Goal: Transaction & Acquisition: Book appointment/travel/reservation

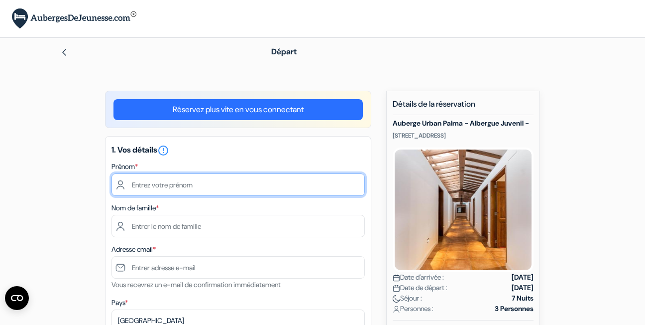
click at [214, 190] on input "text" at bounding box center [238, 184] width 253 height 22
type input "Amandine"
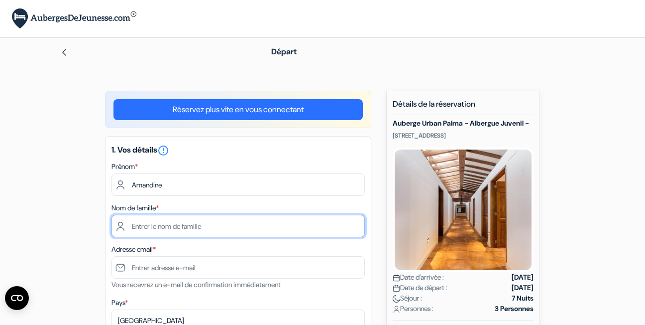
type input "Gaud"
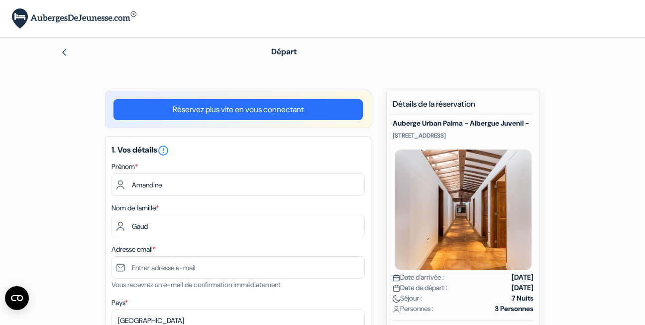
type input "amande.gd44@gmail.com"
select select "fr"
type input "0620764782"
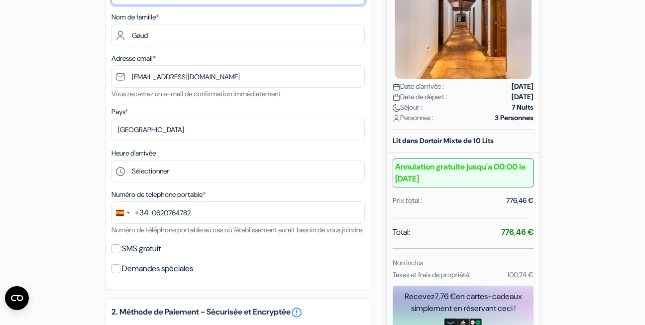
scroll to position [191, 0]
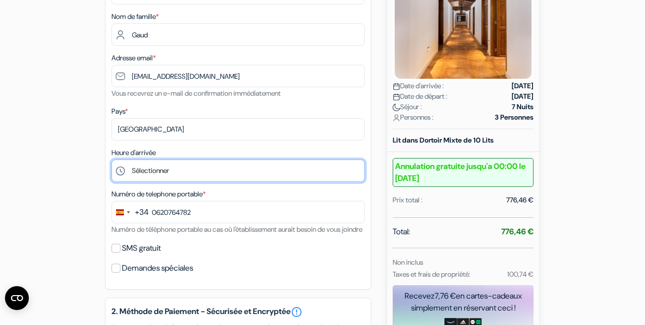
click at [172, 174] on select "Sélectionner 15:00 16:00 17:00 18:00 19:00 20:00 21:00 22:00 23:00" at bounding box center [238, 170] width 253 height 22
click at [177, 174] on select "Sélectionner 15:00 16:00 17:00 18:00 19:00 20:00 21:00 22:00 23:00" at bounding box center [238, 170] width 253 height 22
click at [112, 159] on select "Sélectionner 15:00 16:00 17:00 18:00 19:00 20:00 21:00 22:00 23:00" at bounding box center [238, 170] width 253 height 22
click at [167, 172] on select "Sélectionner 15:00 16:00 17:00 18:00 19:00 20:00 21:00 22:00 23:00" at bounding box center [238, 170] width 253 height 22
select select "15"
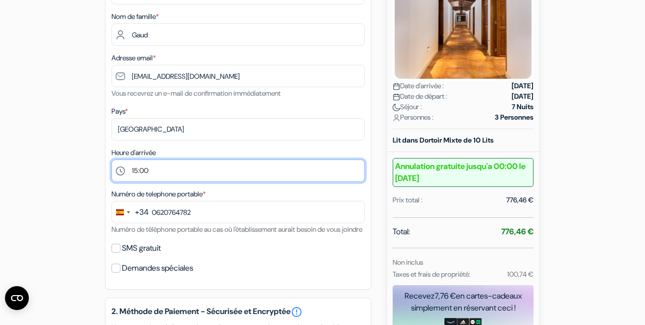
click at [112, 159] on select "Sélectionner 15:00 16:00 17:00 18:00 19:00 20:00 21:00 22:00 23:00" at bounding box center [238, 170] width 253 height 22
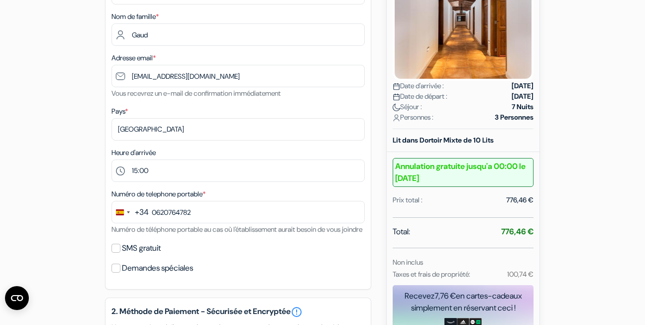
click at [148, 211] on div "+34" at bounding box center [142, 212] width 14 height 12
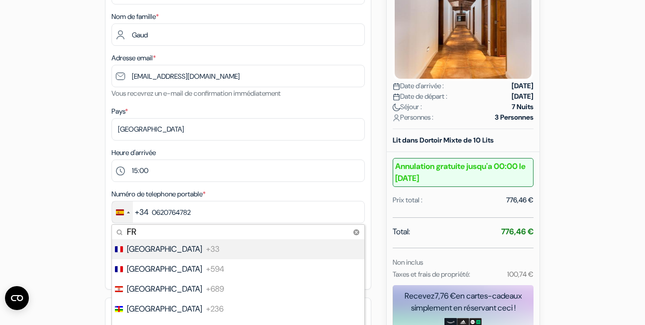
type input "FR"
click at [141, 245] on span "[GEOGRAPHIC_DATA]" at bounding box center [164, 249] width 75 height 12
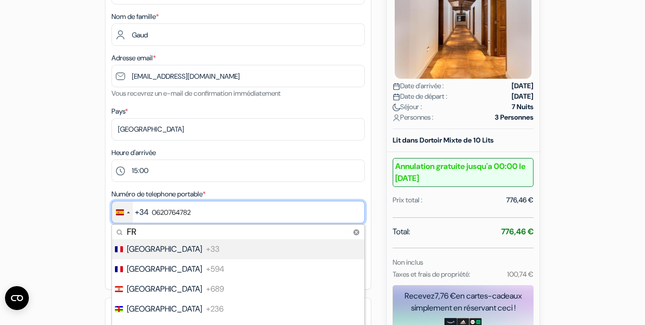
type input "6 20 76 47 82"
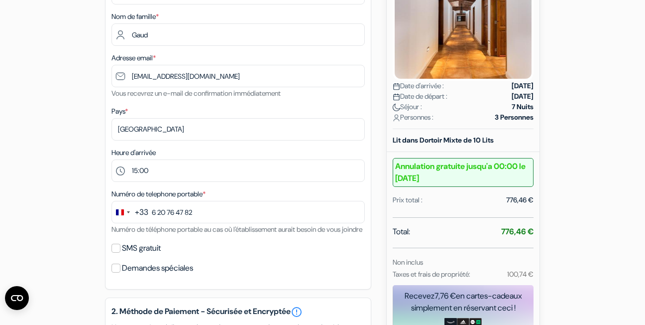
click at [128, 255] on label "SMS gratuit" at bounding box center [141, 248] width 39 height 14
click at [120, 252] on input "SMS gratuit" at bounding box center [116, 247] width 9 height 9
checkbox input "true"
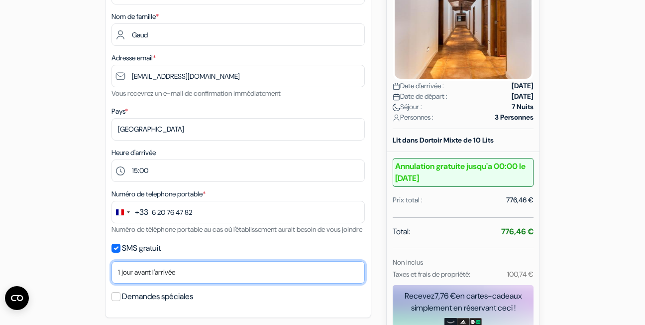
click at [190, 276] on select "Non merci Maintenant Le jour de votre arrivée 1 jour avant l'arrivée 2 jours av…" at bounding box center [238, 272] width 253 height 22
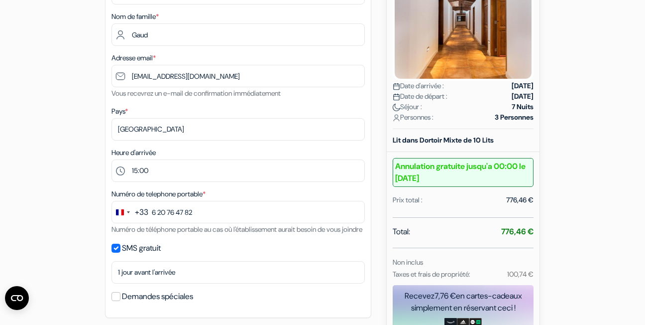
click at [94, 208] on div "add_box Auberge Urban Palma - Albergue Juvenil - Plaza Verge del Miracle, 4, Pa…" at bounding box center [323, 297] width 568 height 797
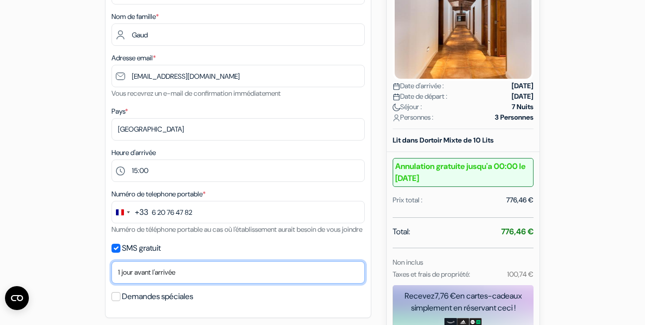
click at [177, 283] on select "Non merci Maintenant Le jour de votre arrivée 1 jour avant l'arrivée 2 jours av…" at bounding box center [238, 272] width 253 height 22
select select "2"
click at [112, 273] on select "Non merci Maintenant Le jour de votre arrivée 1 jour avant l'arrivée 2 jours av…" at bounding box center [238, 272] width 253 height 22
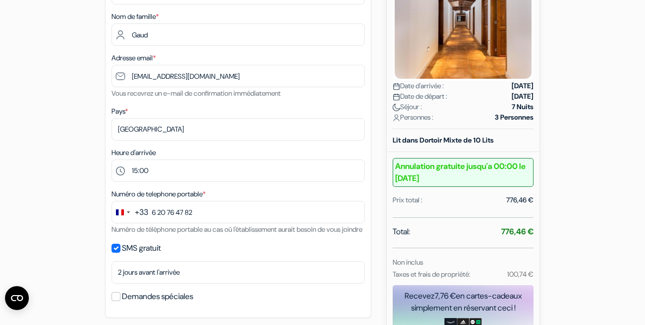
click at [63, 218] on div "add_box Auberge Urban Palma - Albergue Juvenil - Plaza Verge del Miracle, 4, Pa…" at bounding box center [323, 297] width 568 height 797
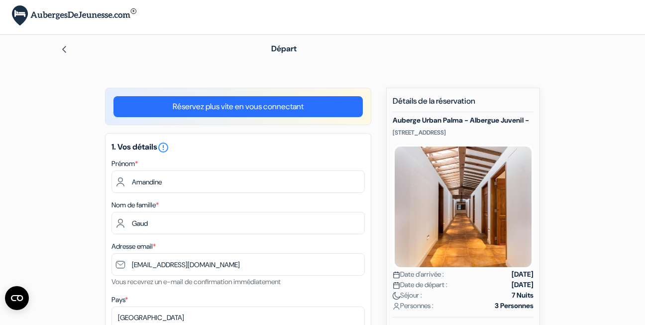
scroll to position [0, 0]
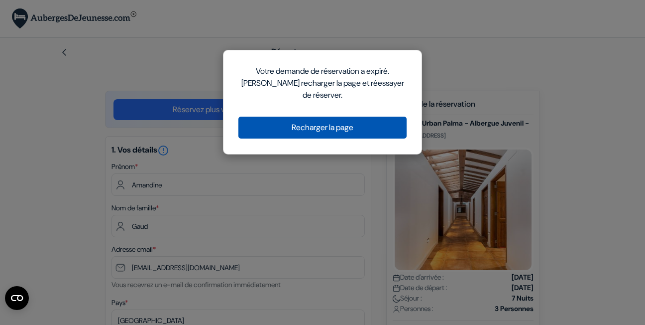
click at [287, 127] on button "Recharger la page" at bounding box center [322, 127] width 168 height 22
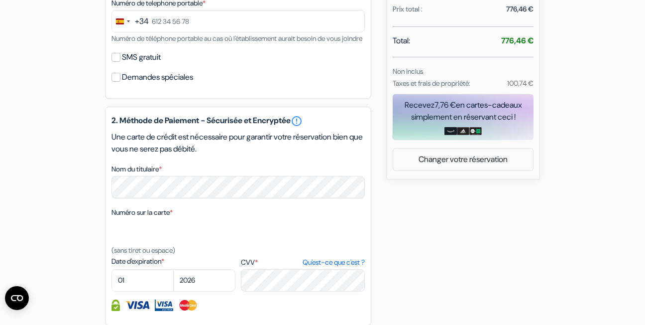
scroll to position [382, 0]
